Goal: Information Seeking & Learning: Learn about a topic

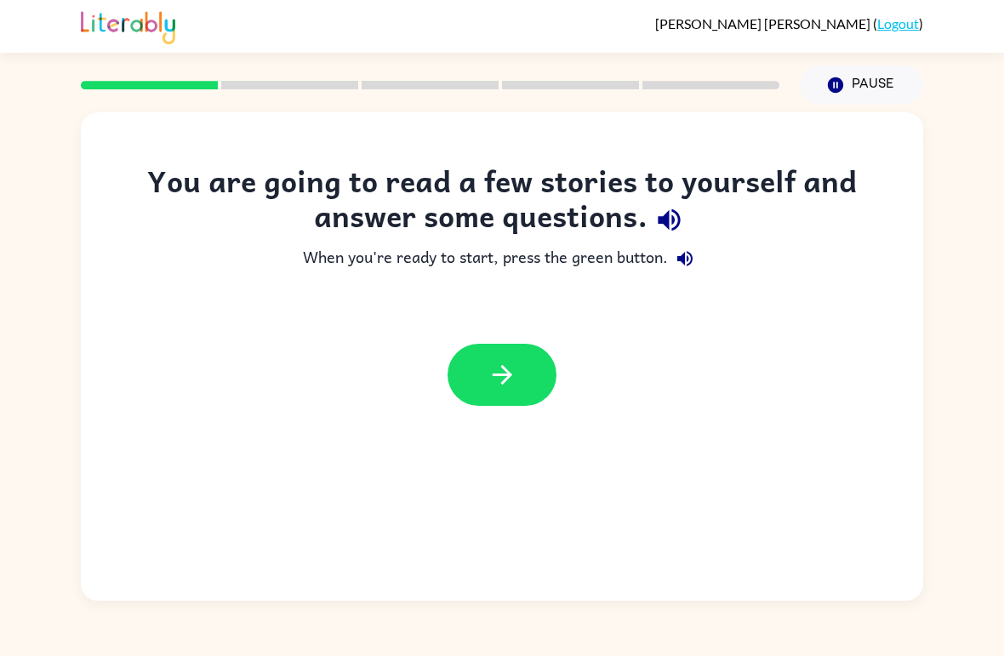
click at [511, 370] on icon "button" at bounding box center [503, 375] width 30 height 30
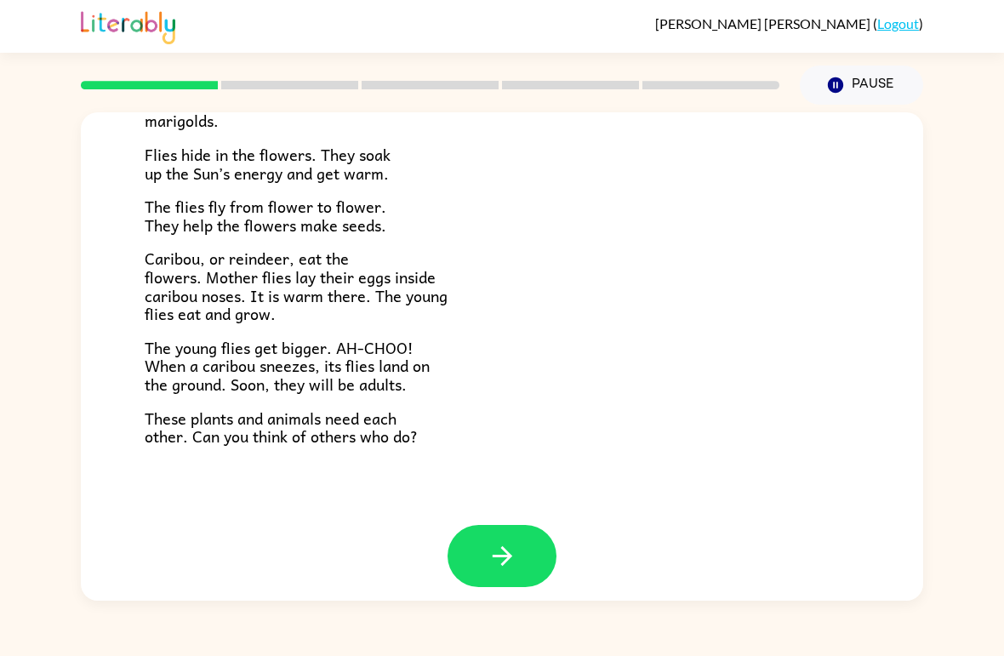
scroll to position [335, 0]
click at [482, 544] on button "button" at bounding box center [502, 557] width 109 height 62
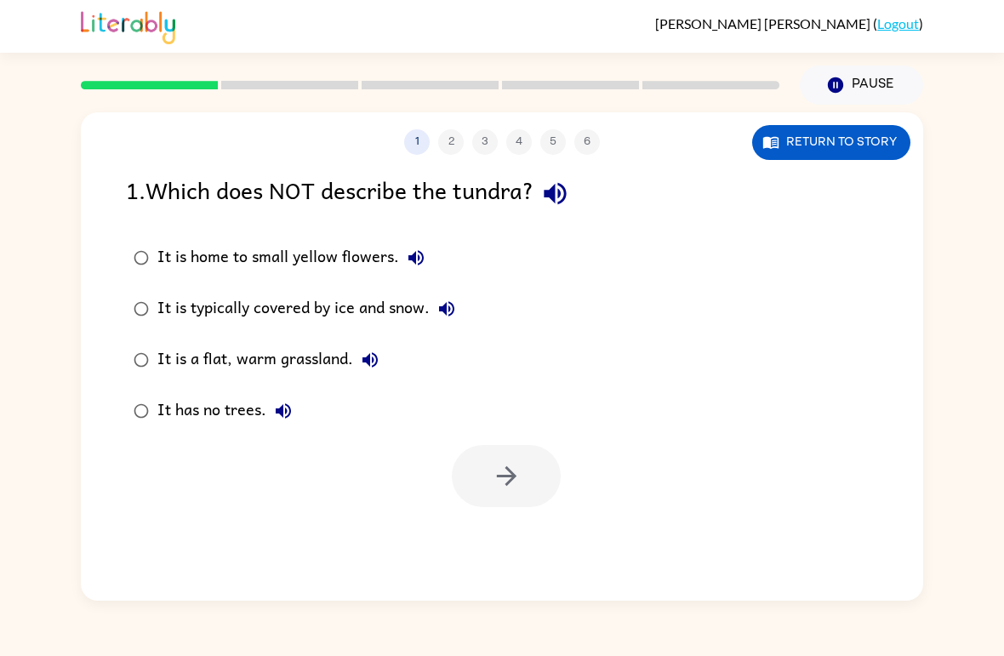
click at [866, 155] on button "Return to story" at bounding box center [831, 142] width 158 height 35
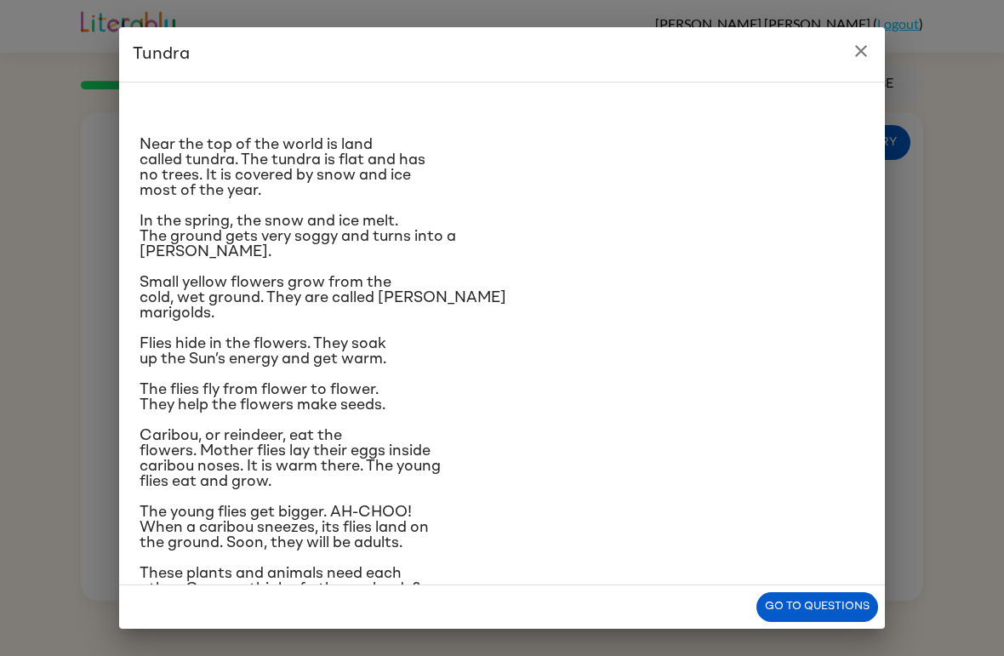
click at [989, 430] on div "Tundra Near the top of the world is land called tundra. The tundra is flat and …" at bounding box center [502, 328] width 1004 height 656
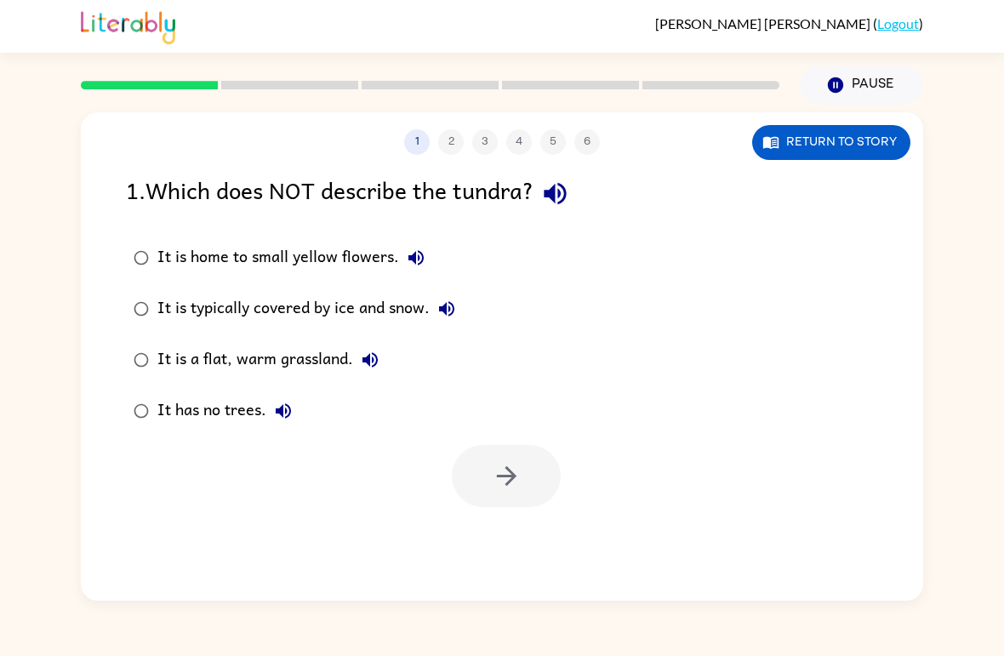
click at [876, 133] on button "Return to story" at bounding box center [831, 142] width 158 height 35
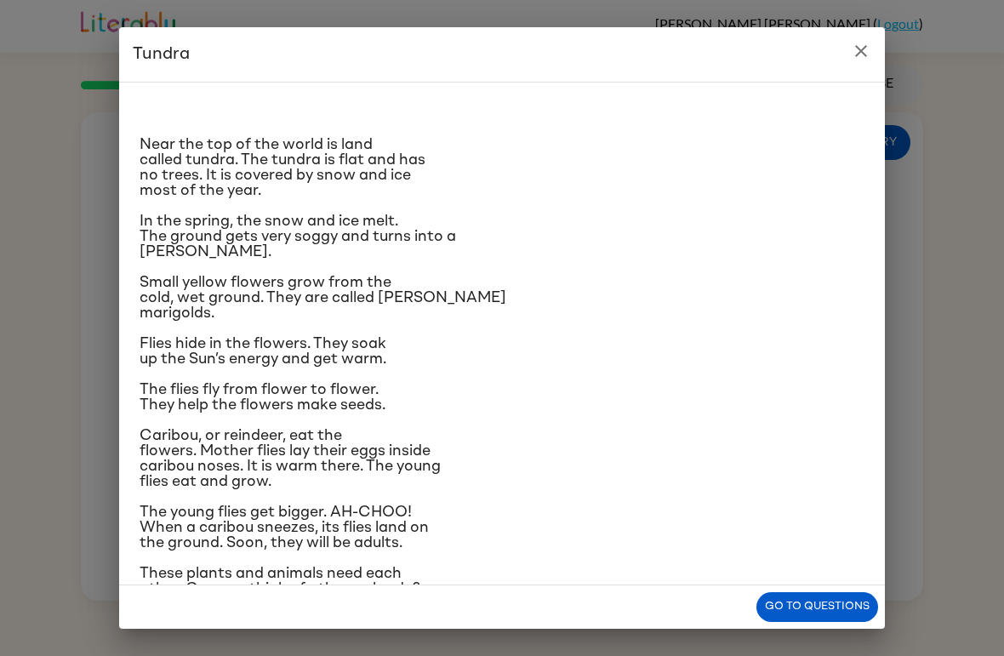
click at [90, 408] on div "Tundra Near the top of the world is land called tundra. The tundra is flat and …" at bounding box center [502, 328] width 1004 height 656
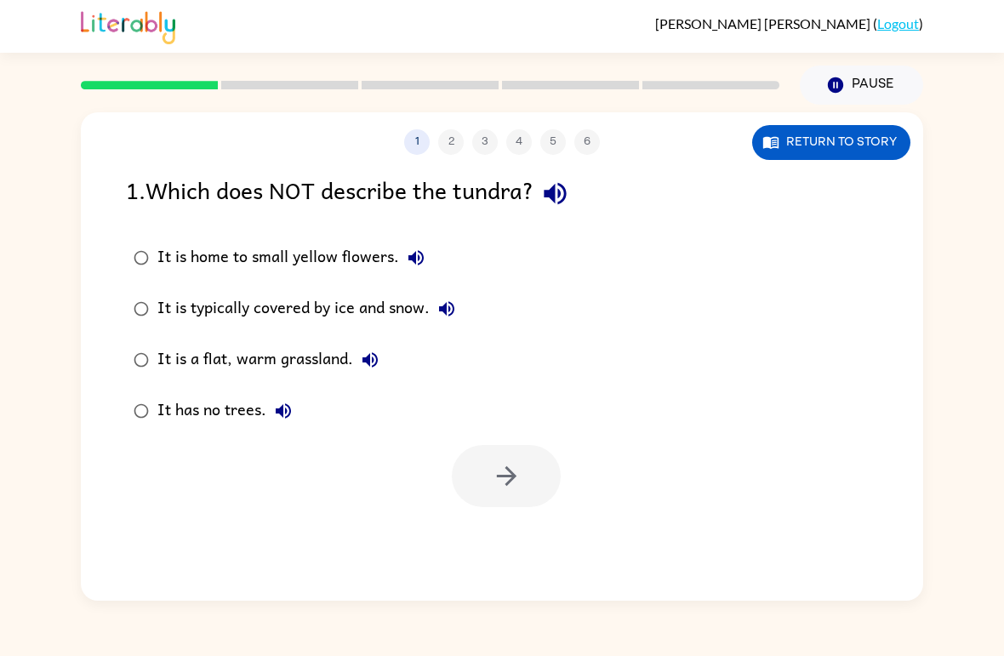
click at [41, 380] on div "1 2 3 4 5 6 Return to story 1 . Which does NOT describe the tundra? It is home …" at bounding box center [502, 353] width 1004 height 496
click at [883, 129] on button "Return to story" at bounding box center [831, 142] width 158 height 35
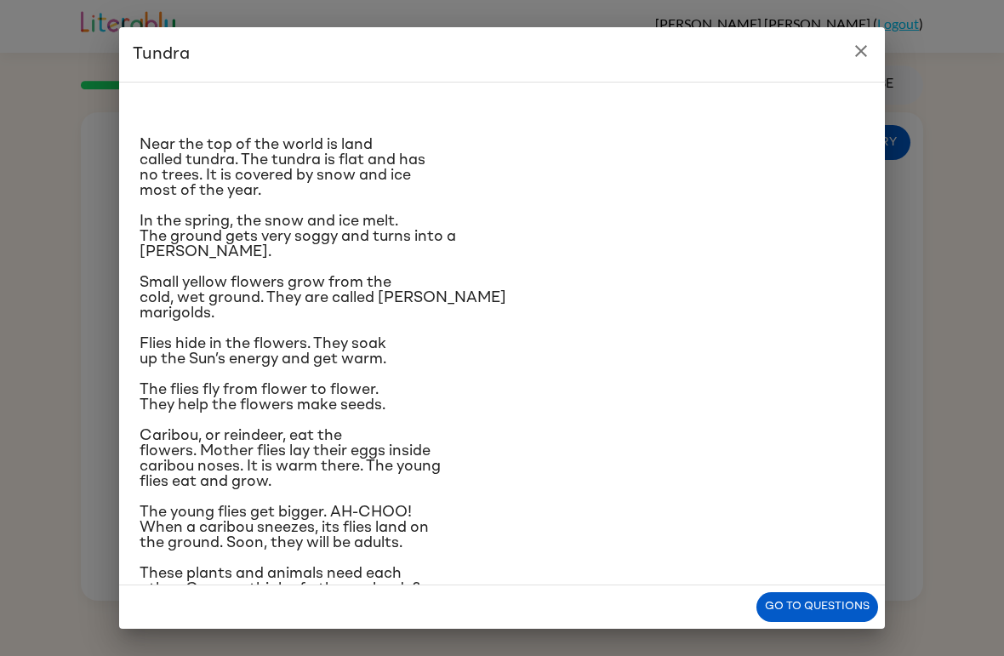
click at [64, 451] on div "Tundra Near the top of the world is land called tundra. The tundra is flat and …" at bounding box center [502, 328] width 1004 height 656
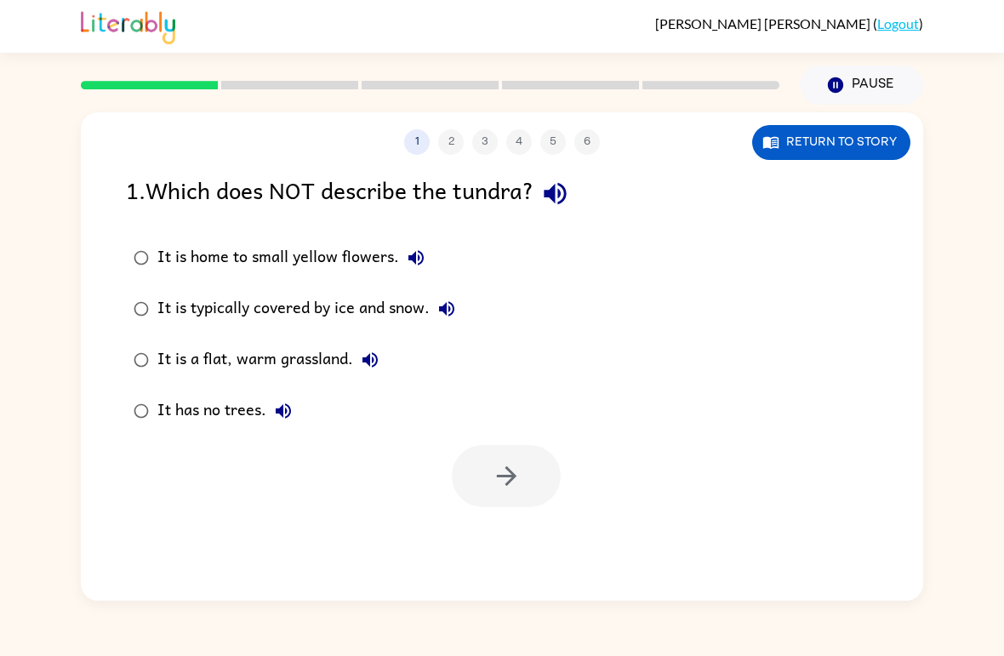
click at [866, 152] on button "Return to story" at bounding box center [831, 142] width 158 height 35
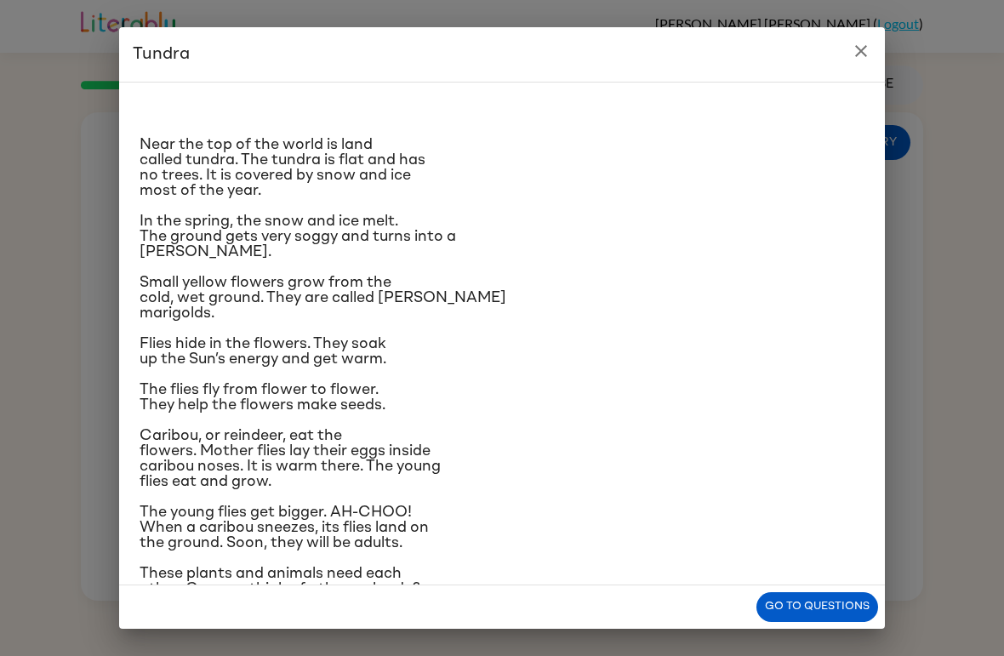
click at [884, 48] on h2 "Tundra" at bounding box center [502, 54] width 766 height 54
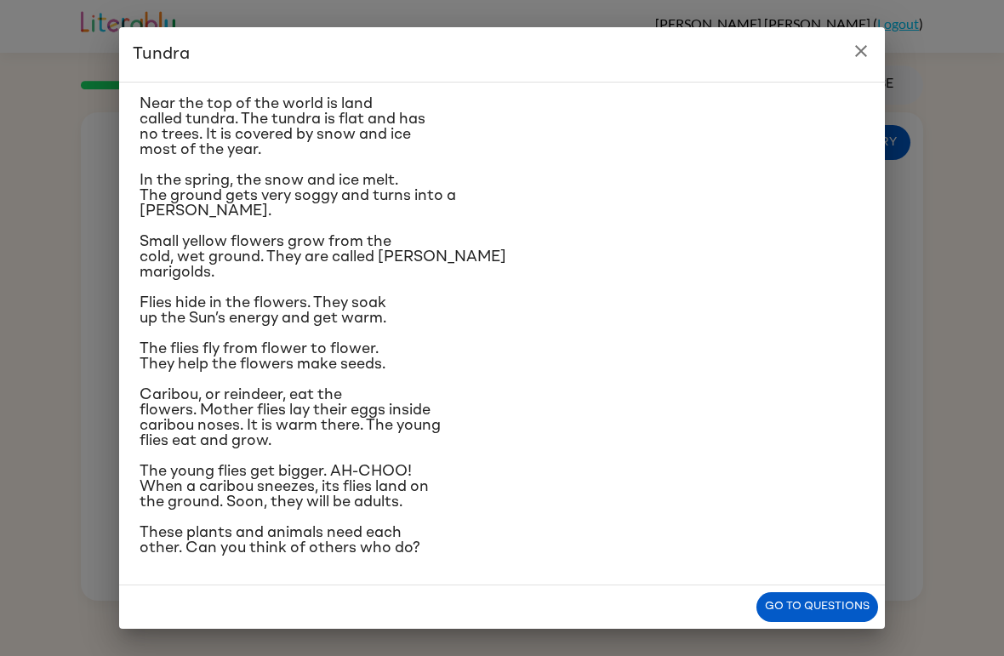
scroll to position [141, 0]
click at [973, 422] on div "Tundra Near the top of the world is land called tundra. The tundra is flat and …" at bounding box center [502, 328] width 1004 height 656
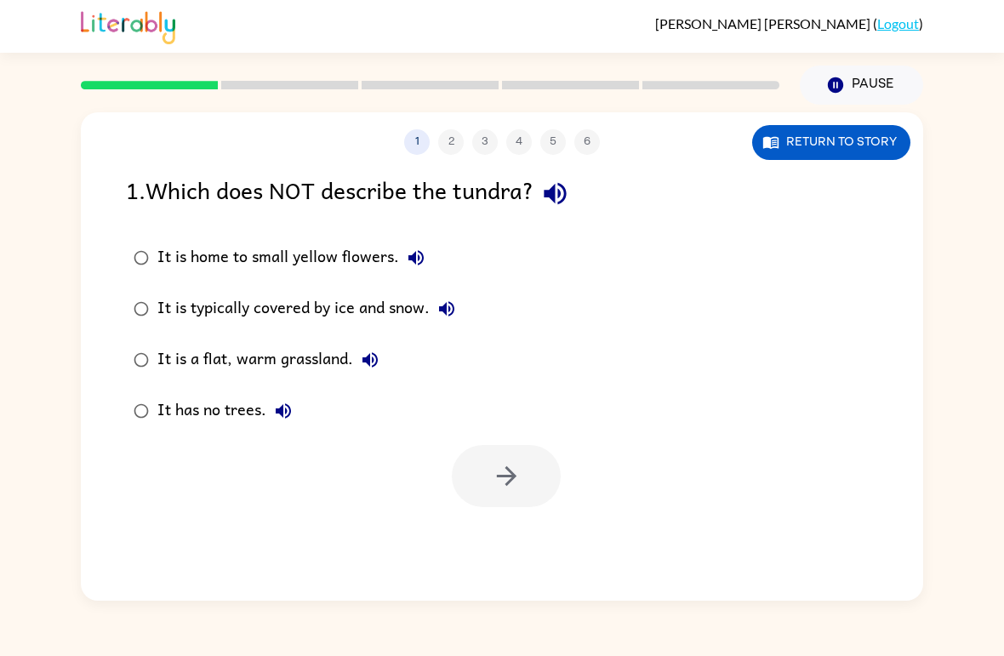
click at [877, 150] on button "Return to story" at bounding box center [831, 142] width 158 height 35
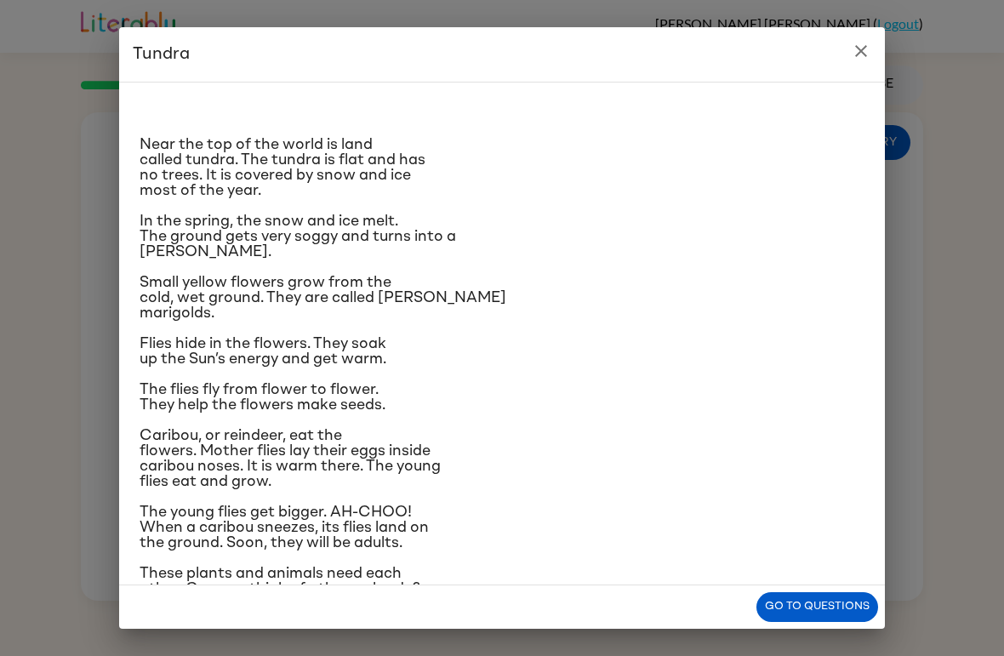
click at [949, 363] on div "Tundra Near the top of the world is land called tundra. The tundra is flat and …" at bounding box center [502, 328] width 1004 height 656
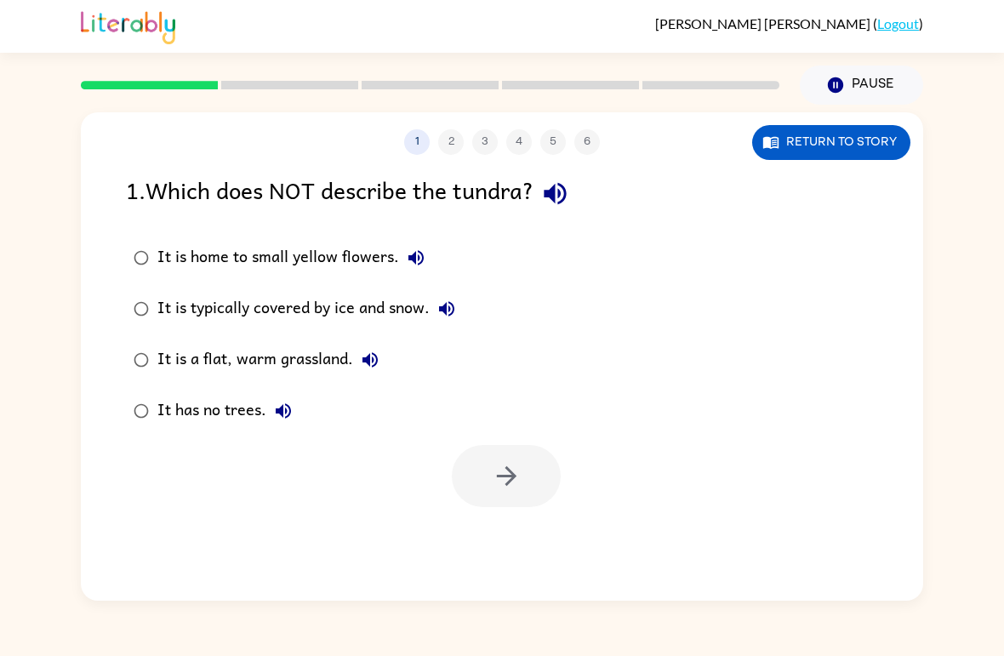
click at [860, 145] on button "Return to story" at bounding box center [831, 142] width 158 height 35
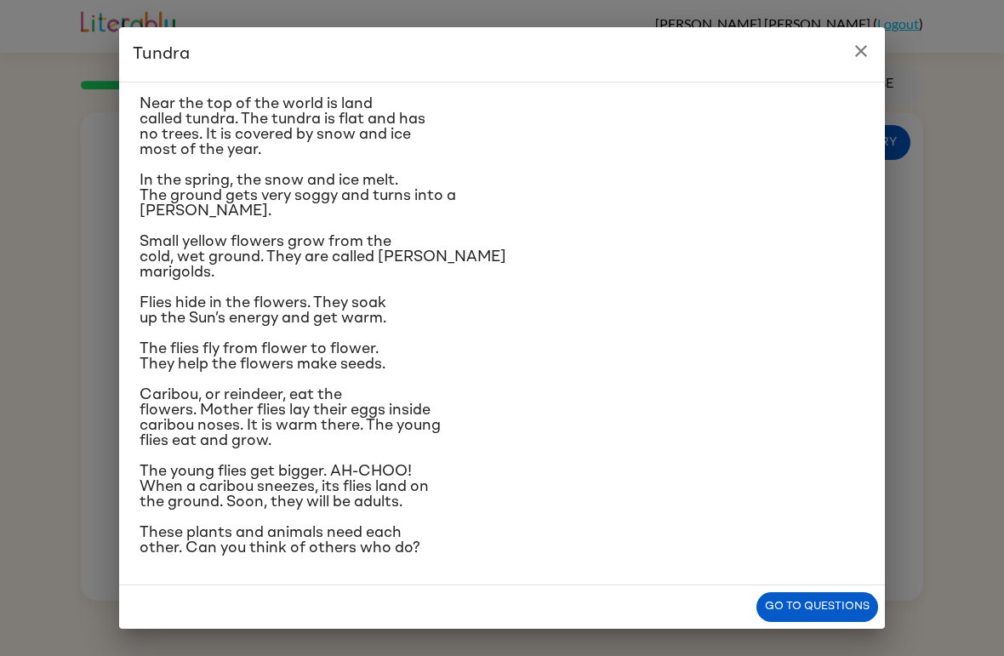
scroll to position [157, 0]
click at [829, 601] on button "Go to questions" at bounding box center [818, 607] width 122 height 30
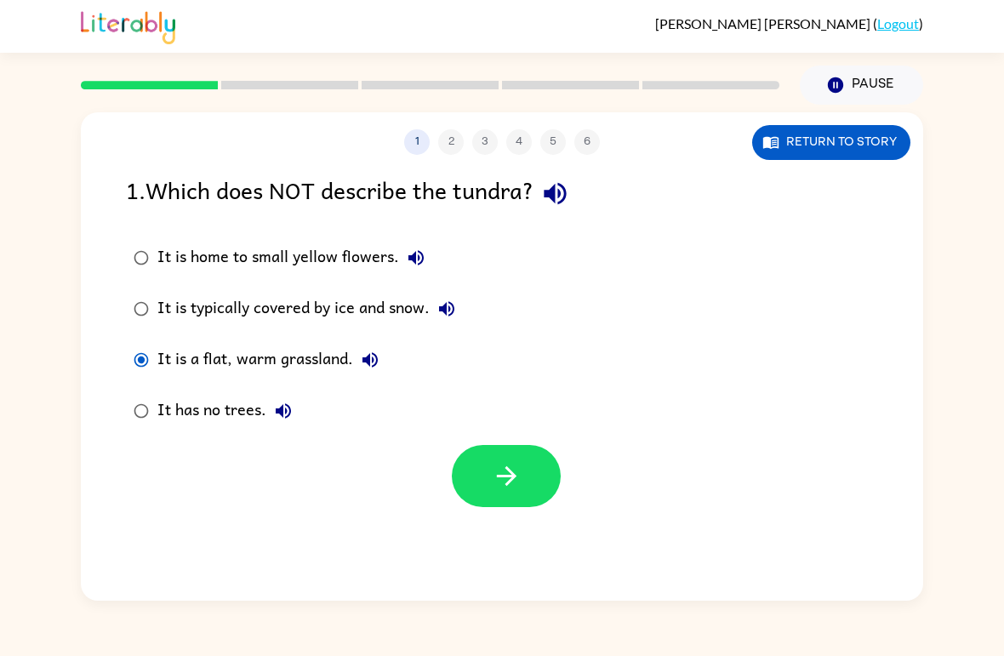
click at [534, 500] on button "button" at bounding box center [506, 476] width 109 height 62
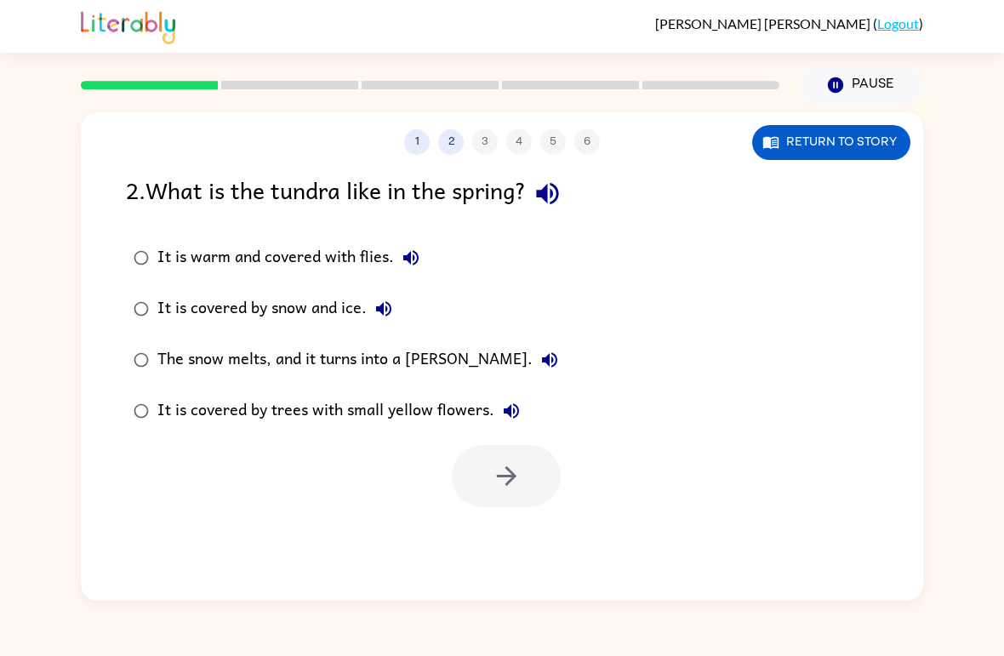
click at [224, 349] on div "The snow melts, and it turns into a [PERSON_NAME]." at bounding box center [361, 360] width 409 height 34
click at [228, 384] on label "The snow melts, and it turns into a [PERSON_NAME]." at bounding box center [346, 359] width 459 height 51
click at [540, 504] on button "button" at bounding box center [506, 476] width 109 height 62
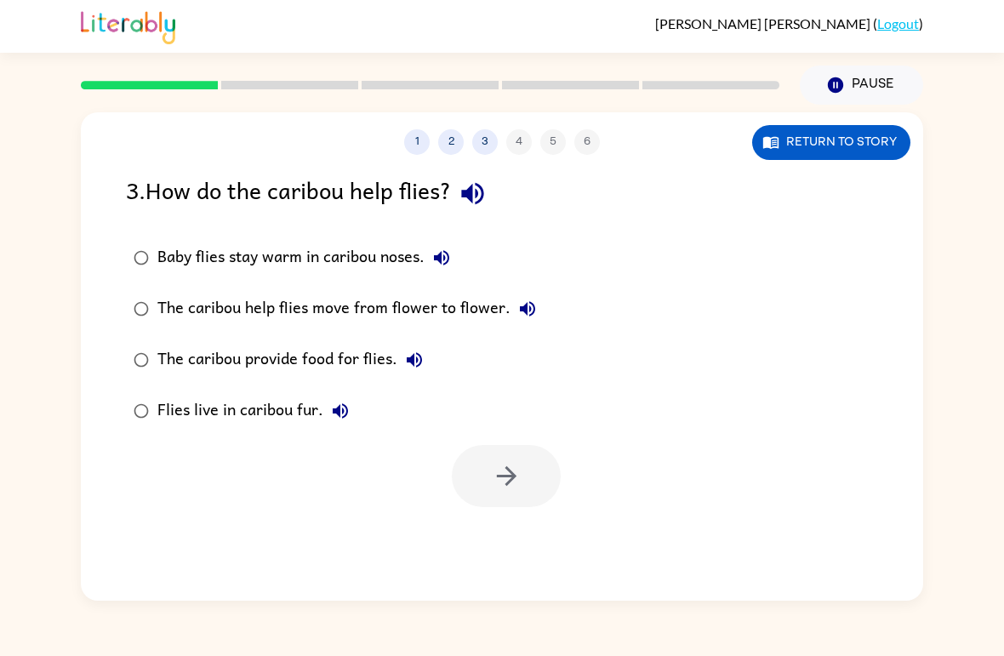
click at [298, 324] on div "The caribou help flies move from flower to flower." at bounding box center [350, 309] width 387 height 34
click at [475, 506] on button "button" at bounding box center [506, 476] width 109 height 62
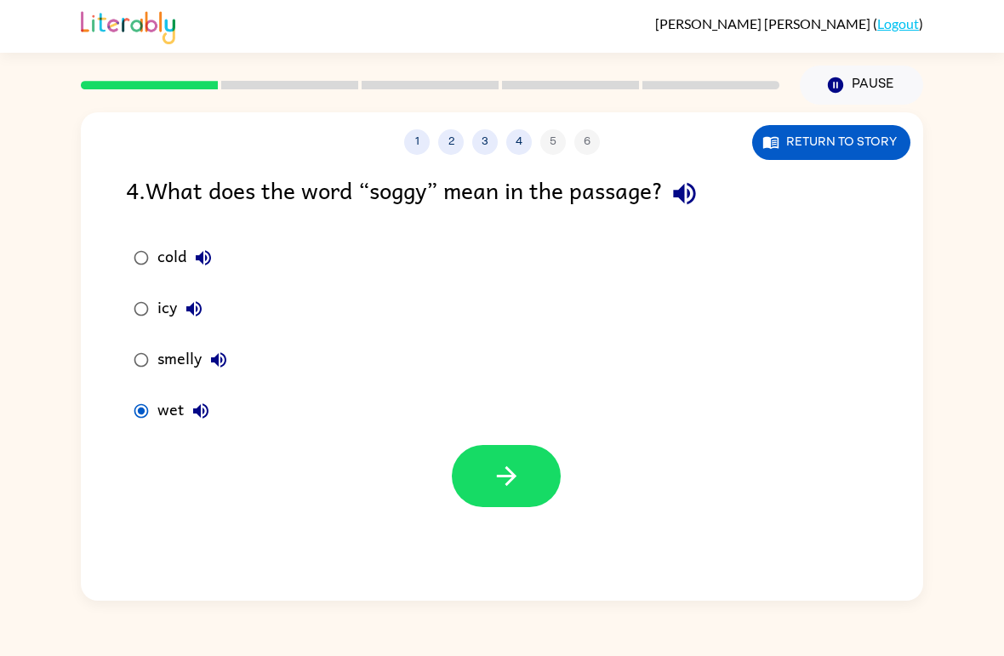
click at [465, 469] on button "button" at bounding box center [506, 476] width 109 height 62
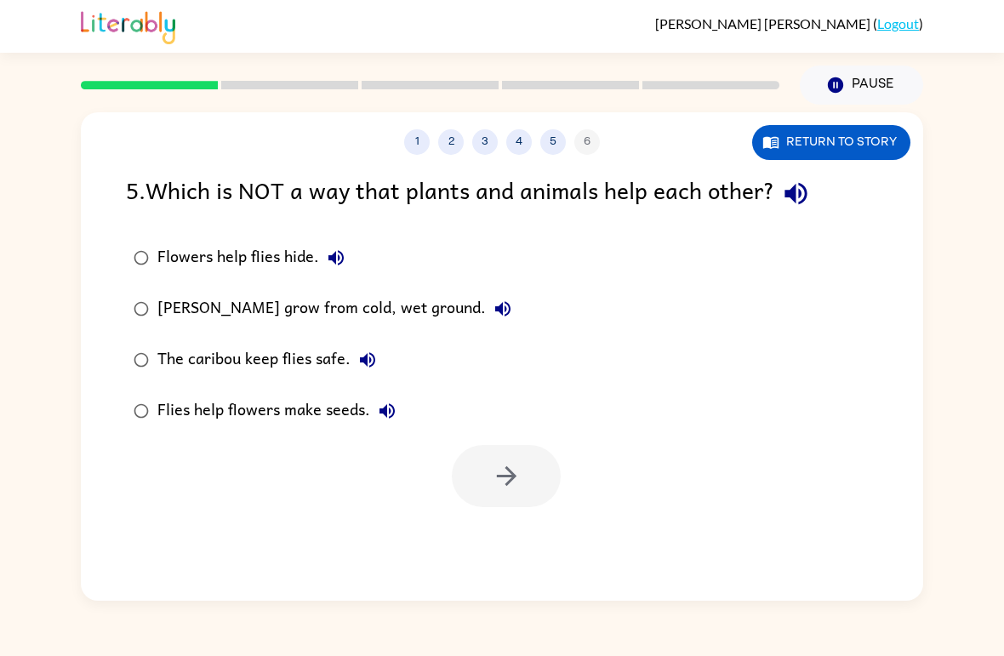
click at [316, 262] on div "Flowers help flies hide." at bounding box center [255, 258] width 196 height 34
click at [489, 494] on button "button" at bounding box center [506, 476] width 109 height 62
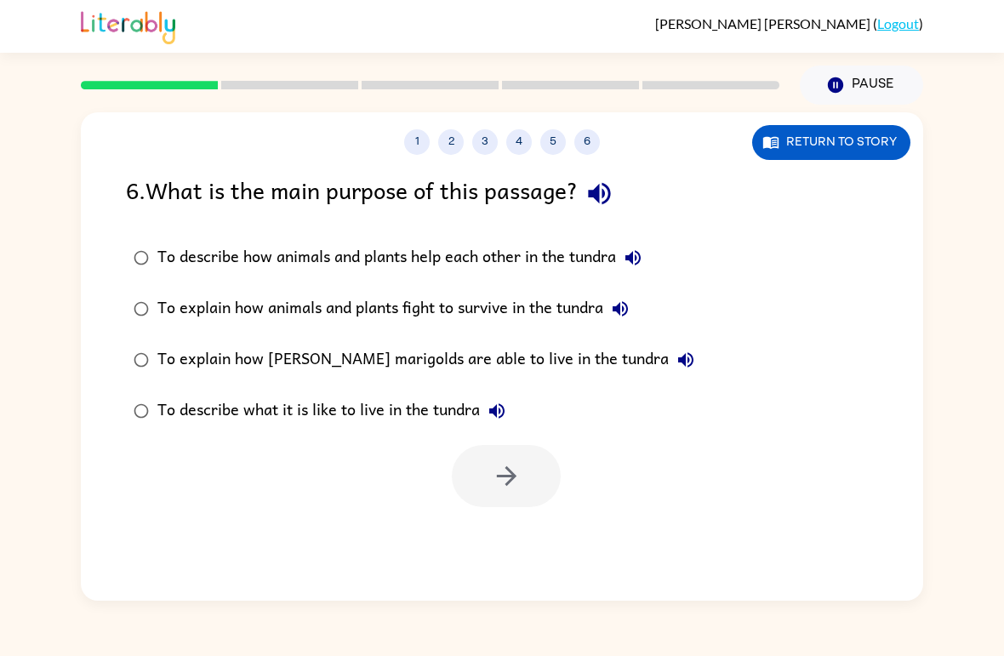
click at [440, 145] on button "2" at bounding box center [451, 142] width 26 height 26
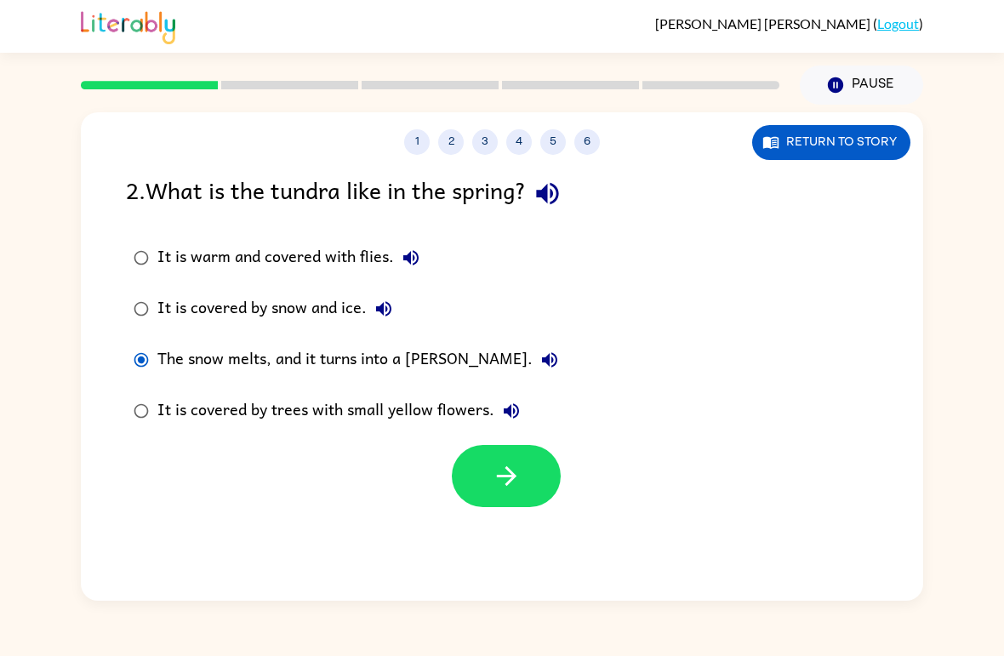
click at [511, 137] on button "4" at bounding box center [519, 142] width 26 height 26
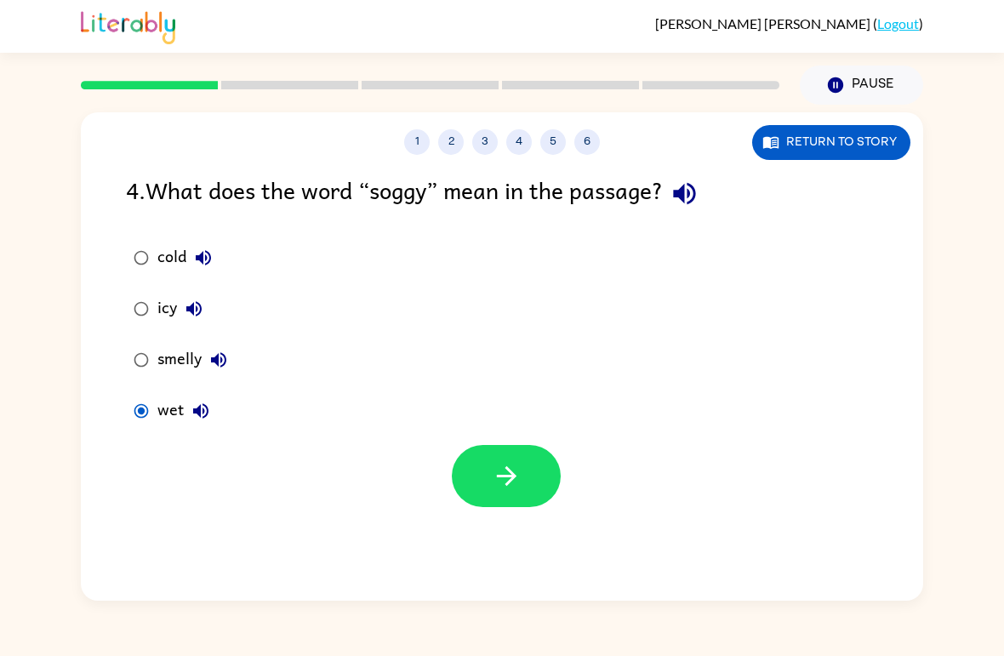
click at [493, 150] on button "3" at bounding box center [485, 142] width 26 height 26
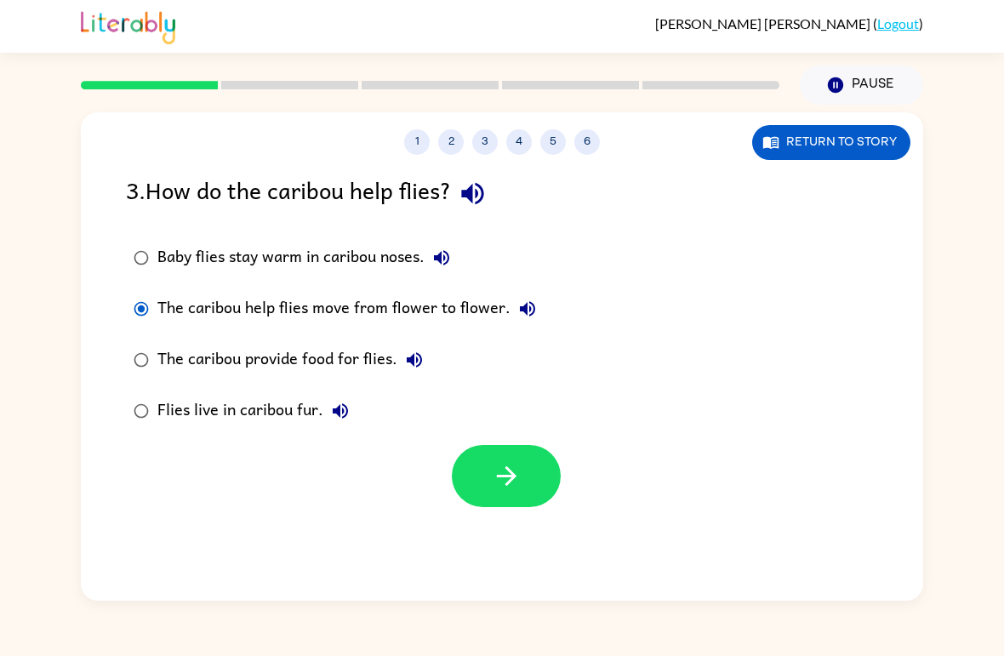
click at [426, 138] on button "1" at bounding box center [417, 142] width 26 height 26
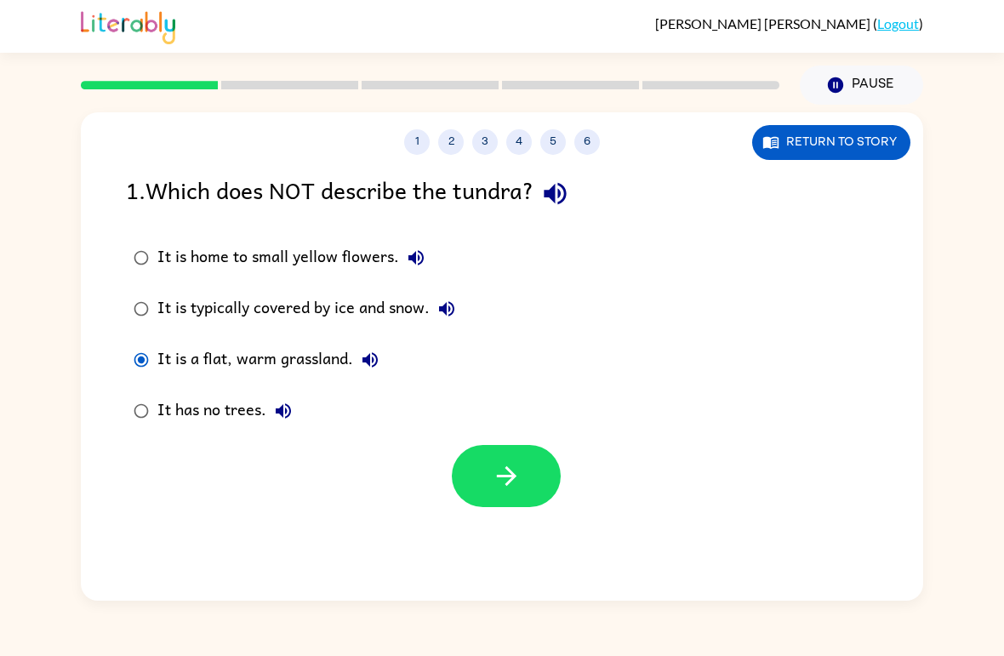
click at [568, 128] on div "1 2 3 4 5 6 Return to story" at bounding box center [502, 133] width 843 height 43
click at [581, 120] on div "1 2 3 4 5 6 Return to story" at bounding box center [502, 133] width 843 height 43
click at [580, 120] on div "1 2 3 4 5 6 Return to story" at bounding box center [502, 133] width 843 height 43
click at [592, 141] on button "6" at bounding box center [587, 142] width 26 height 26
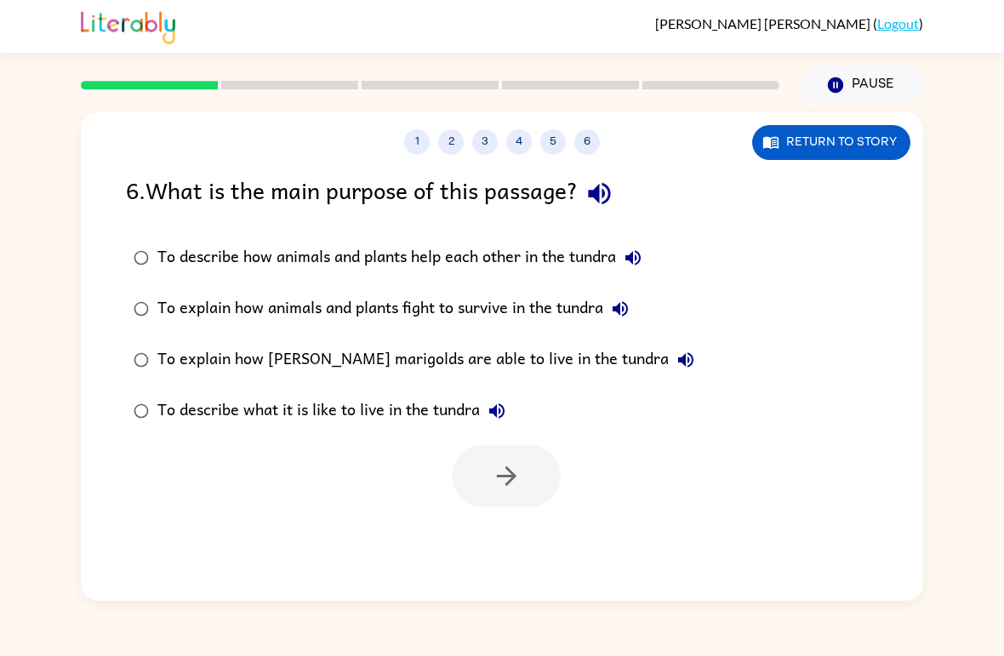
click at [543, 149] on button "5" at bounding box center [553, 142] width 26 height 26
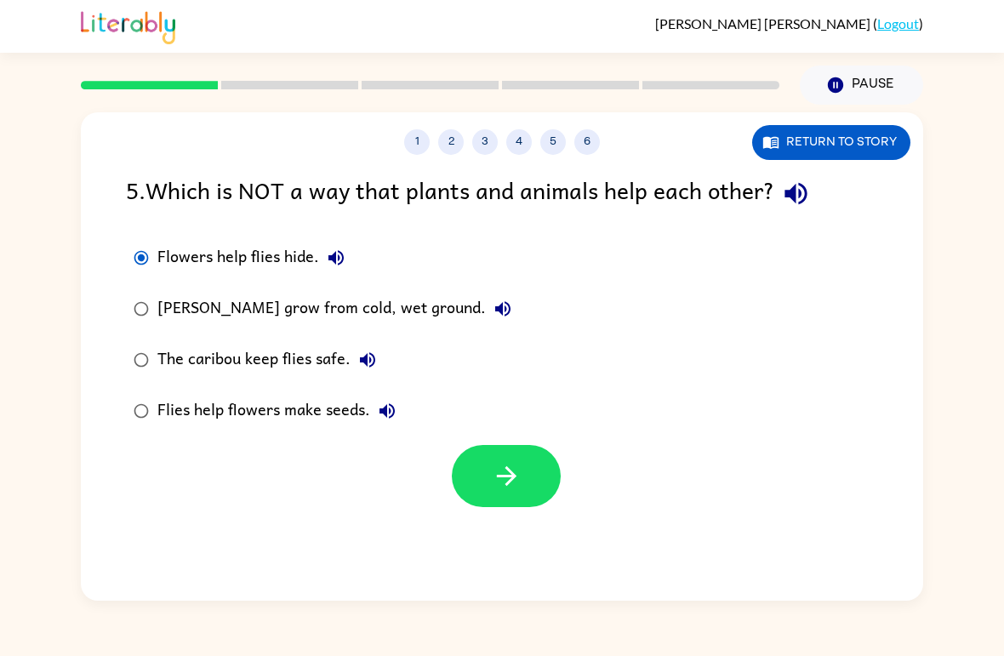
click at [586, 145] on button "6" at bounding box center [587, 142] width 26 height 26
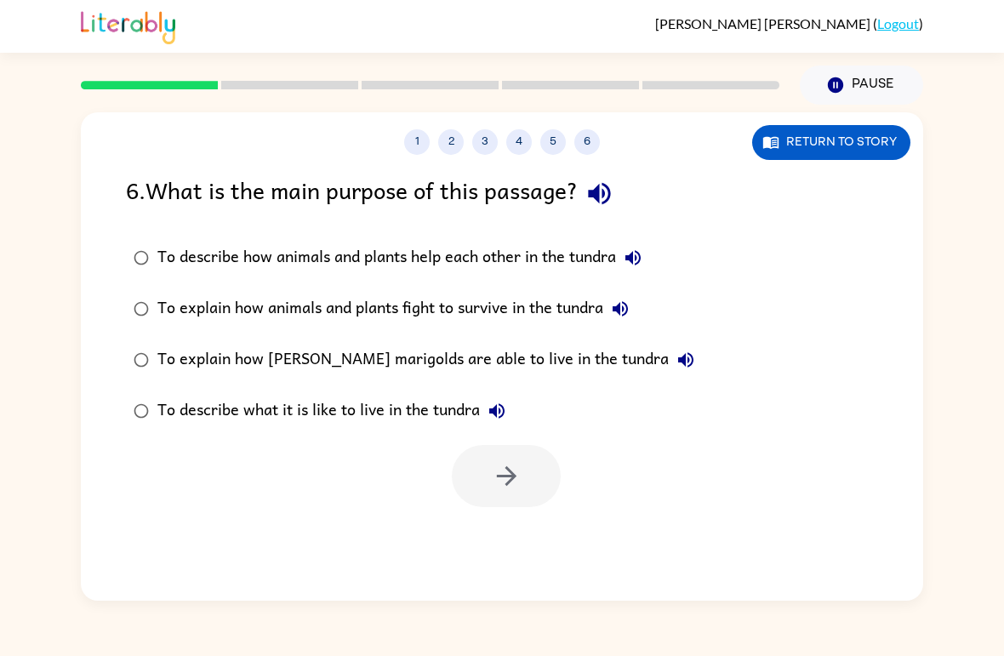
click at [66, 409] on div "1 2 3 4 5 6 Return to story 6 . What is the main purpose of this passage? To de…" at bounding box center [502, 353] width 1004 height 496
click at [98, 434] on div "6 . What is the main purpose of this passage? To describe how animals and plant…" at bounding box center [502, 339] width 843 height 335
click at [543, 521] on div "1 2 3 4 5 6 Return to story 6 . What is the main purpose of this passage? To de…" at bounding box center [502, 356] width 843 height 489
click at [314, 271] on div "To describe how animals and plants help each other in the tundra" at bounding box center [403, 258] width 493 height 34
click at [465, 507] on div at bounding box center [506, 476] width 109 height 62
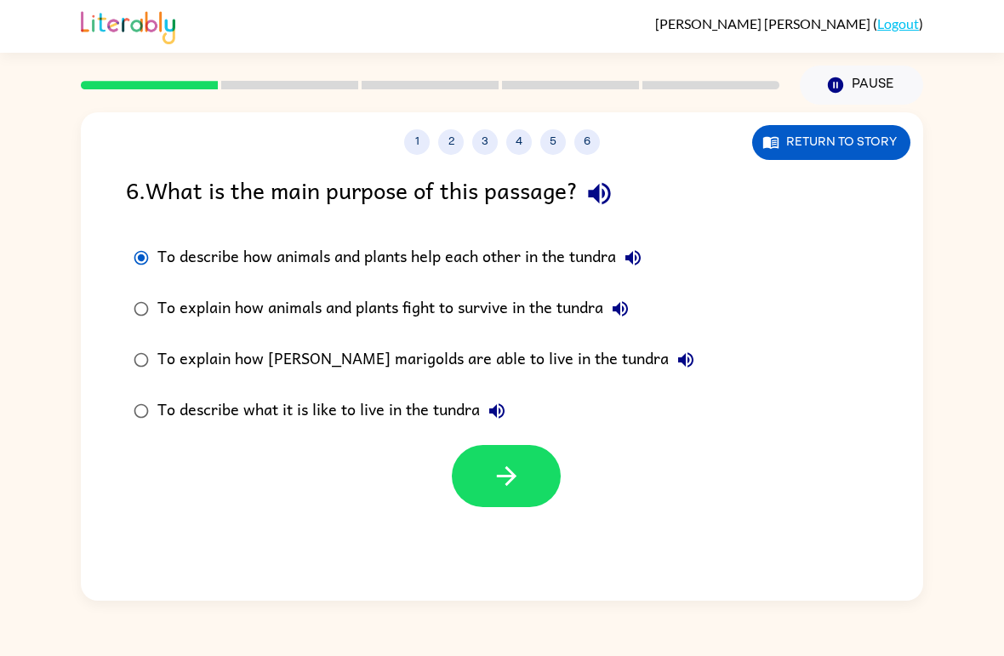
click at [502, 473] on icon "button" at bounding box center [507, 476] width 30 height 30
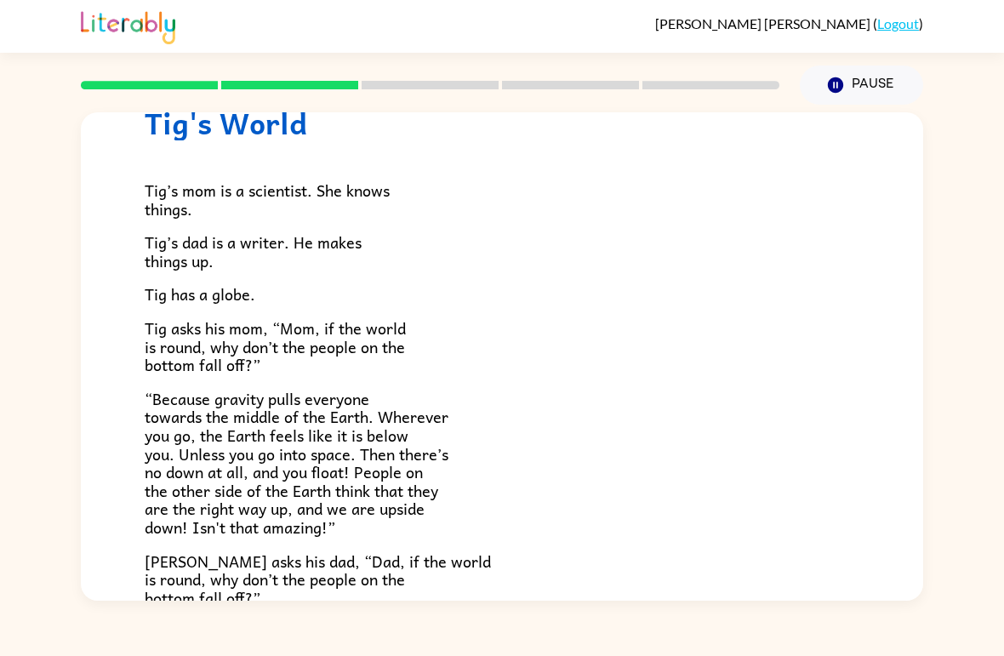
scroll to position [71, 0]
click at [877, 81] on button "Pause Pause" at bounding box center [861, 85] width 123 height 39
click at [886, 27] on link "Logout" at bounding box center [898, 23] width 42 height 16
click at [895, 19] on link "Logout" at bounding box center [898, 23] width 42 height 16
click at [904, 29] on link "Logout" at bounding box center [898, 23] width 42 height 16
